Goal: Transaction & Acquisition: Purchase product/service

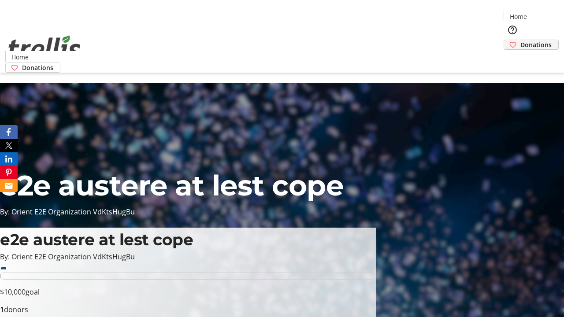
click at [520, 40] on span "Donations" at bounding box center [535, 44] width 31 height 9
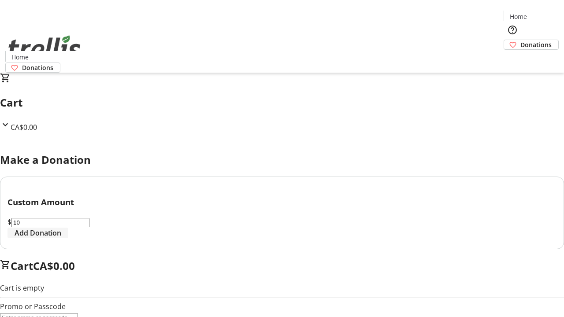
click at [61, 238] on span "Add Donation" at bounding box center [38, 233] width 47 height 11
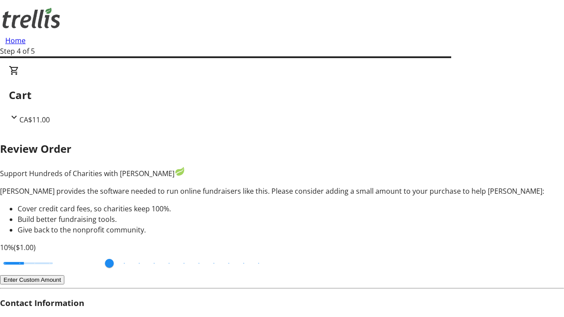
type input "20"
click at [62, 254] on input "Cover fees percentage" at bounding box center [28, 263] width 68 height 19
